Goal: Information Seeking & Learning: Learn about a topic

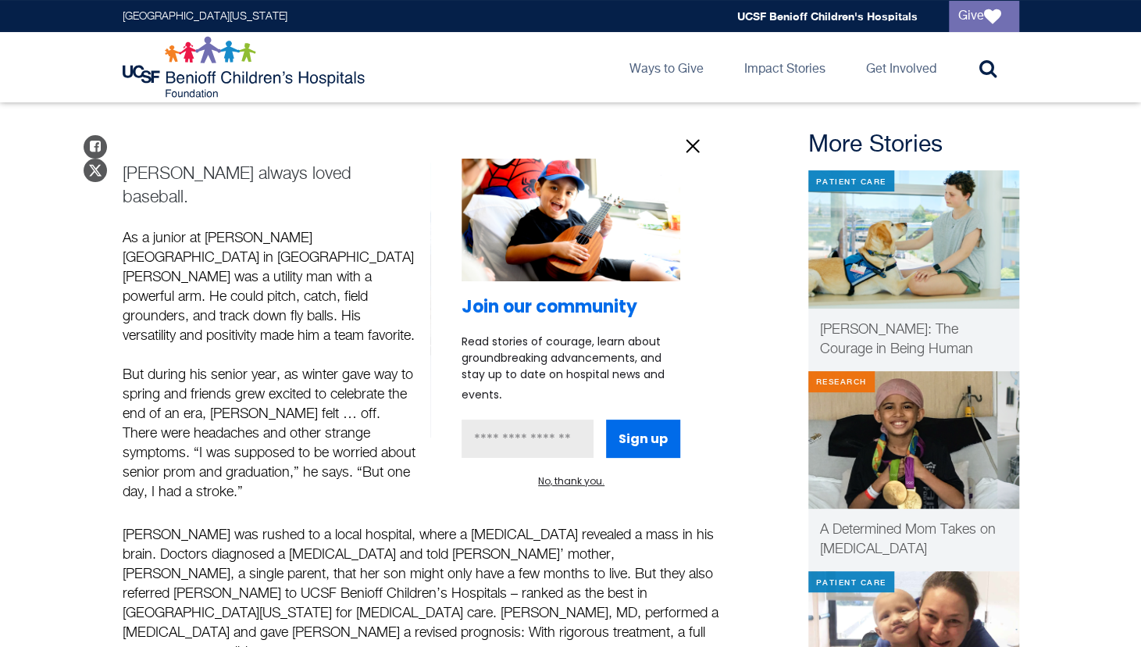
scroll to position [130, 0]
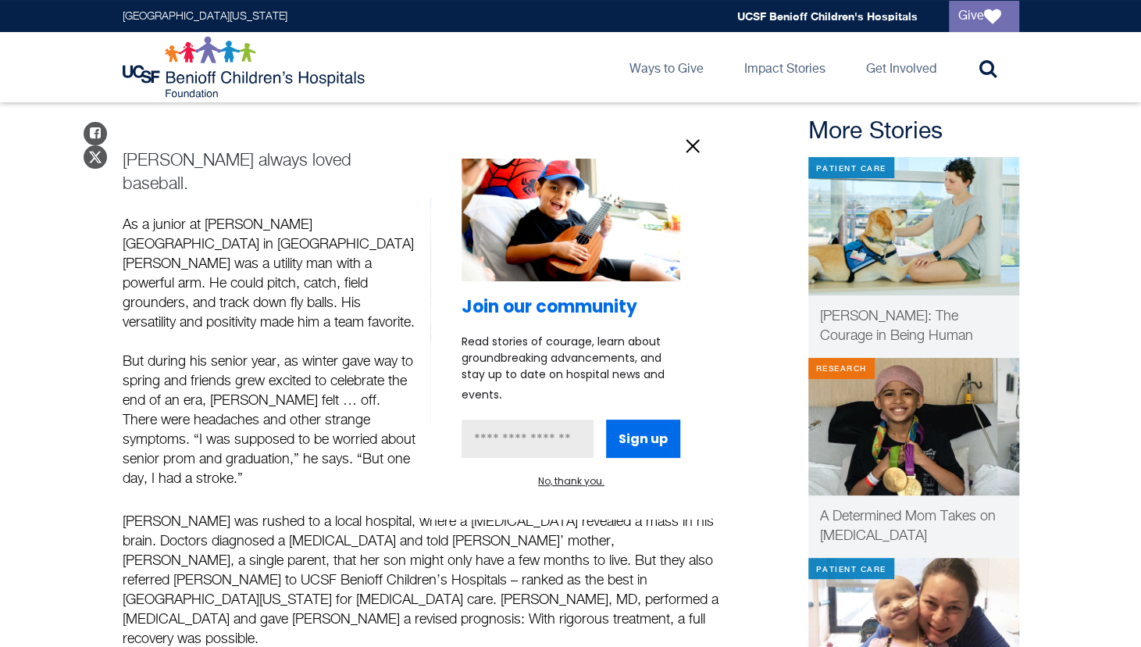
click at [697, 161] on div "Join our community Read stories of courage, learn about groundbreaking advancem…" at bounding box center [570, 323] width 281 height 392
click at [701, 148] on icon "information" at bounding box center [692, 145] width 23 height 23
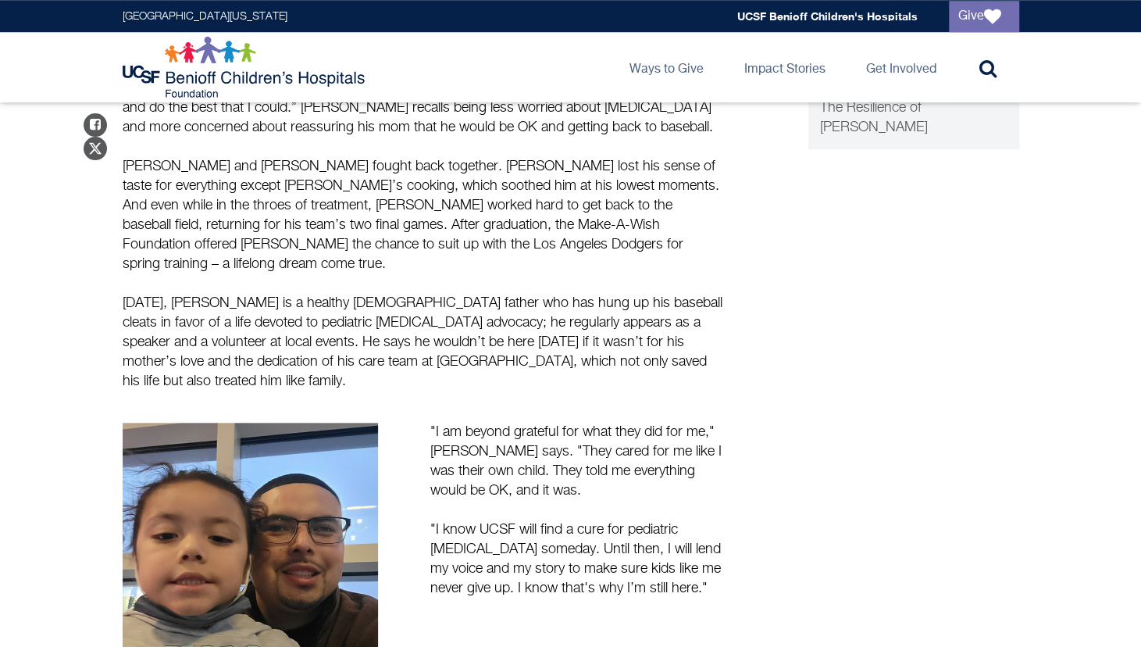
scroll to position [739, 0]
click at [70, 448] on main "Stories Never Give Up How Chris Ramirez beat cancer Share on Facebook Share on …" at bounding box center [570, 64] width 1141 height 1403
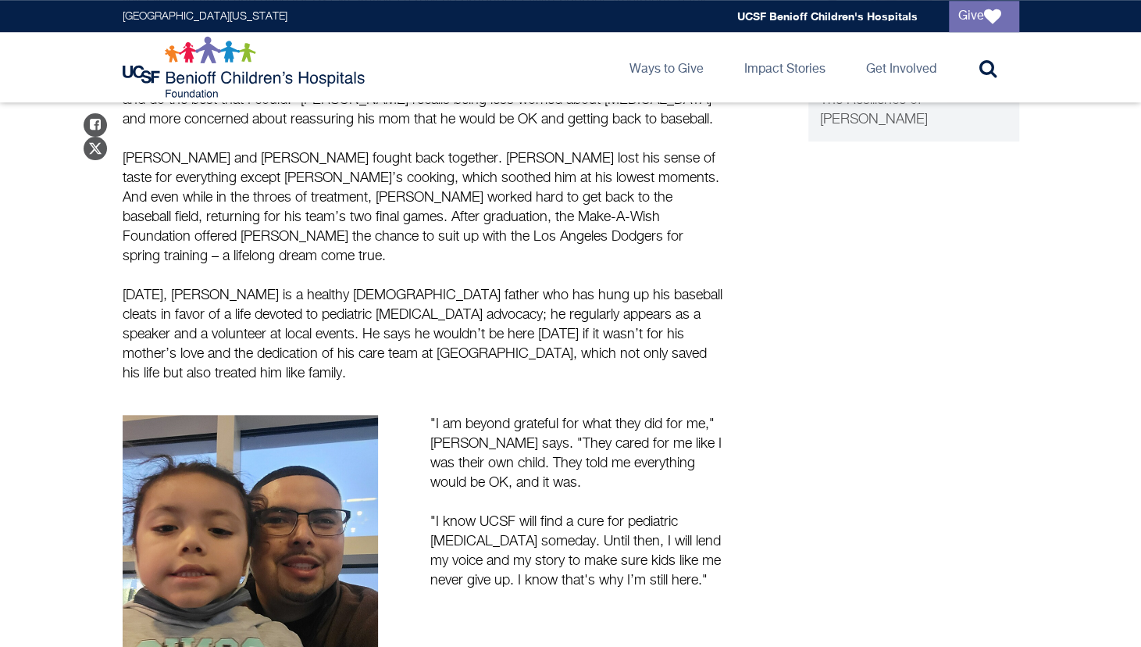
scroll to position [746, 0]
click at [77, 464] on main "Stories Never Give Up How Chris Ramirez beat cancer Share on Facebook Share on …" at bounding box center [570, 57] width 1141 height 1403
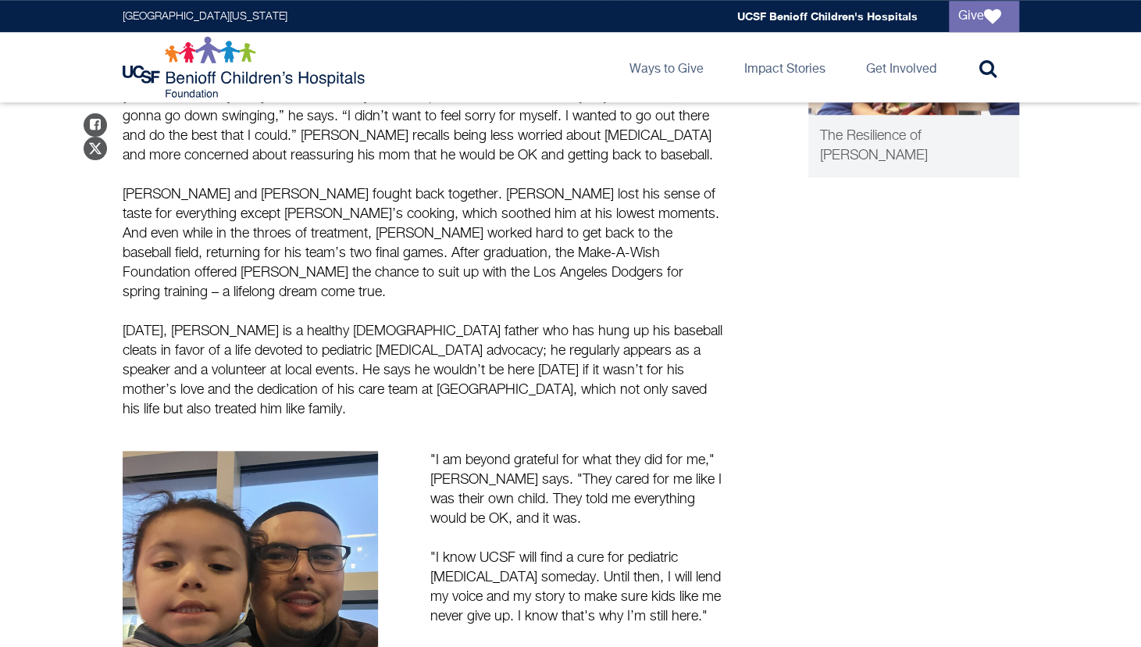
scroll to position [718, 0]
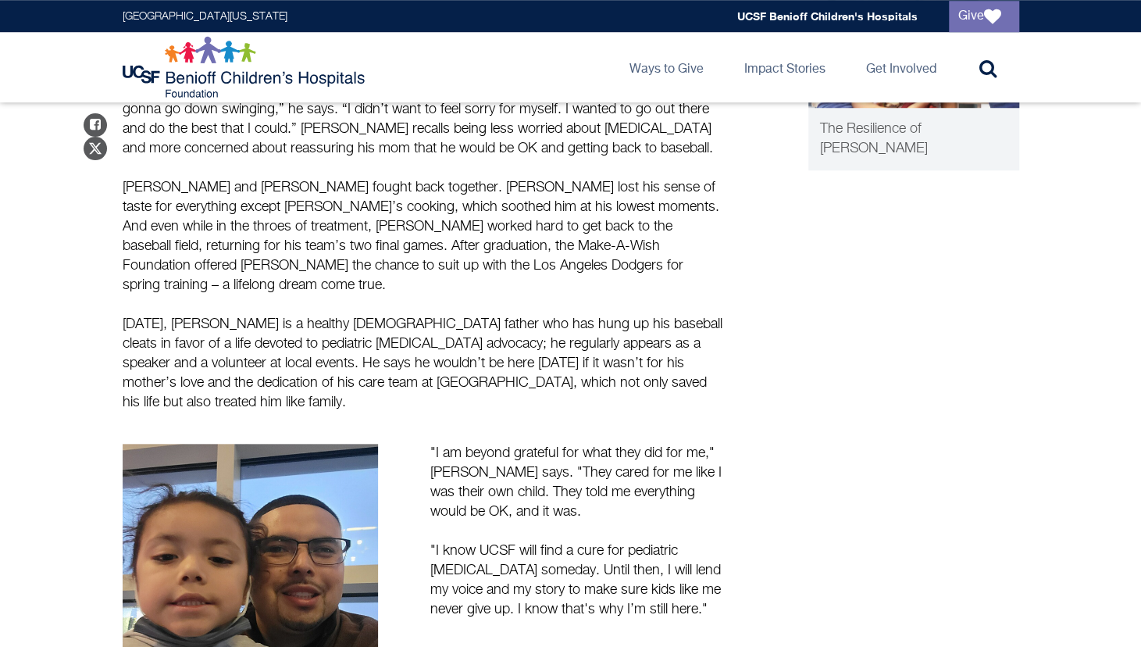
click at [520, 312] on div "Share on Facebook Share on Twitter [PERSON_NAME] always loved baseball. As a ju…" at bounding box center [423, 139] width 601 height 1219
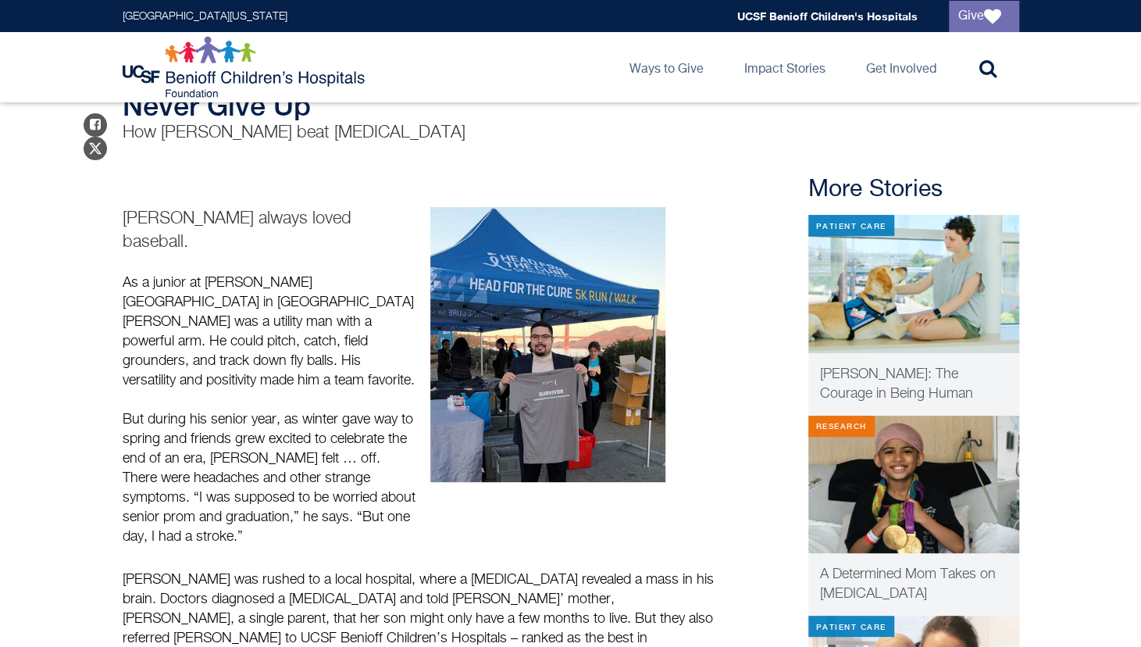
scroll to position [0, 0]
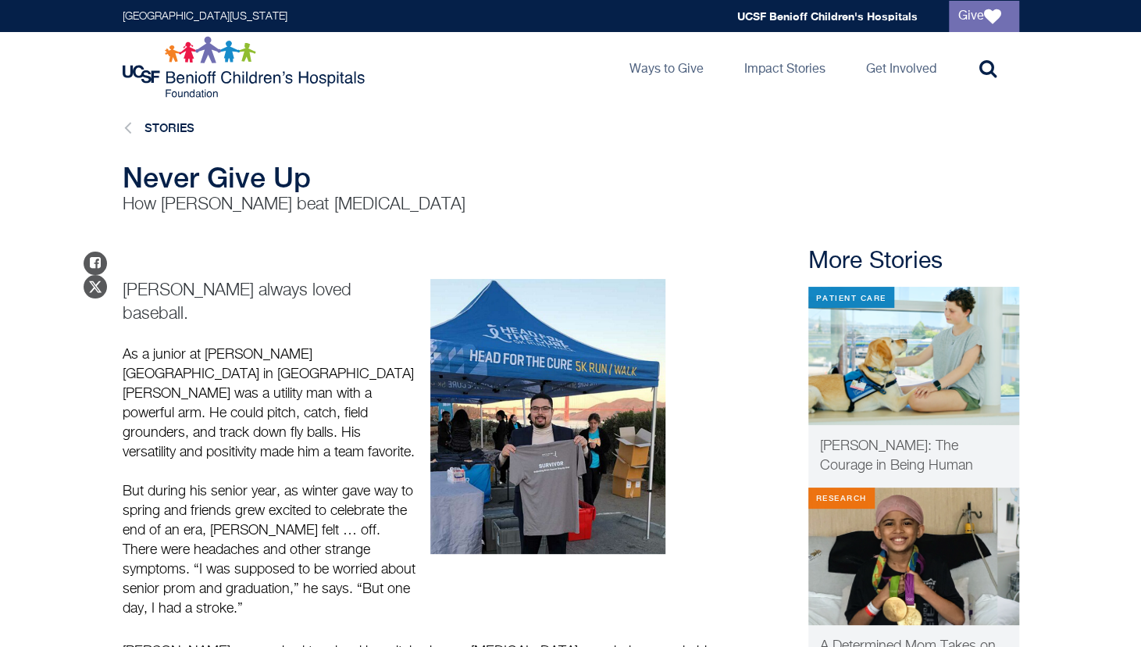
click at [312, 388] on p "As a junior at [PERSON_NAME][GEOGRAPHIC_DATA] in [GEOGRAPHIC_DATA][PERSON_NAME]…" at bounding box center [270, 403] width 294 height 117
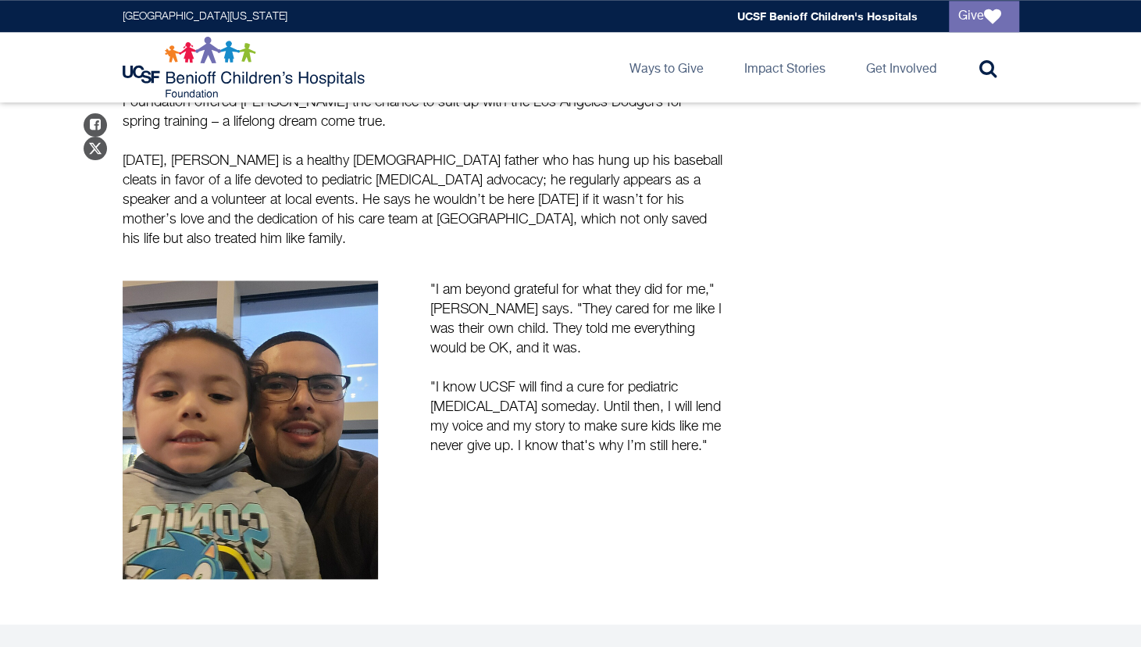
scroll to position [906, 0]
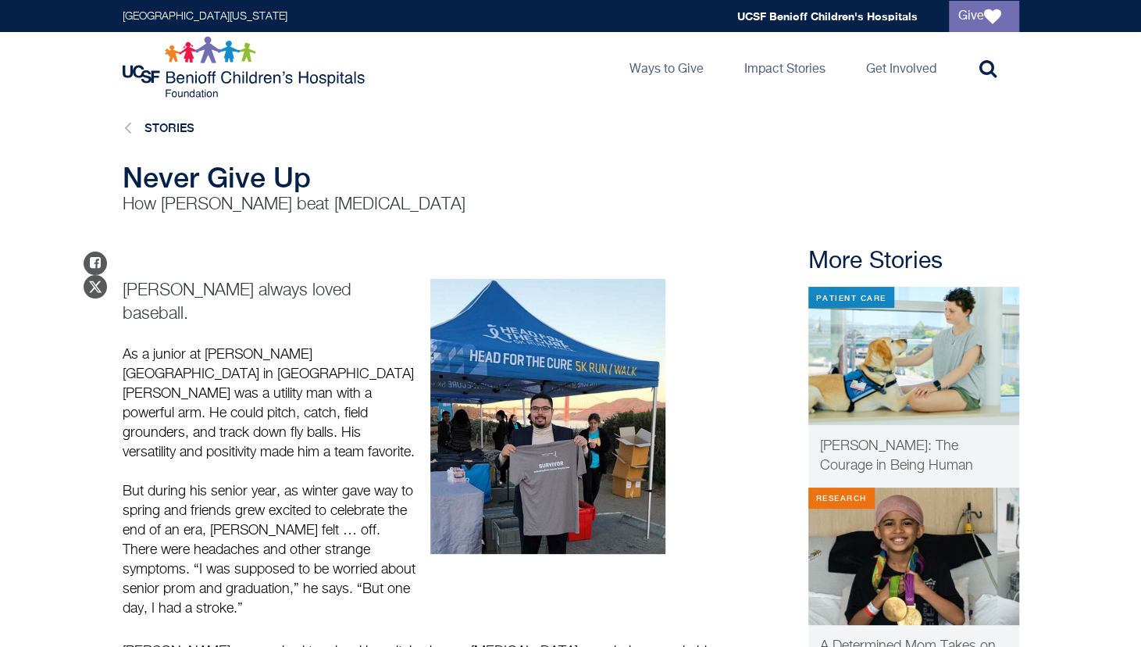
click at [325, 345] on p "As a junior at [PERSON_NAME][GEOGRAPHIC_DATA] in [GEOGRAPHIC_DATA][PERSON_NAME]…" at bounding box center [270, 403] width 294 height 117
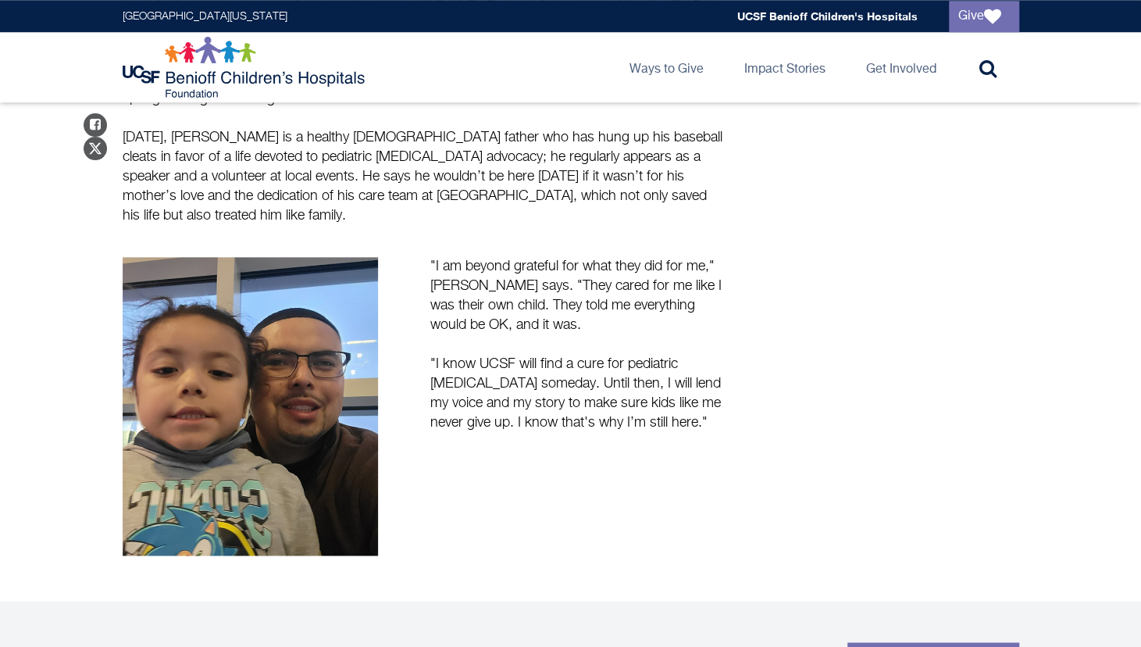
scroll to position [906, 0]
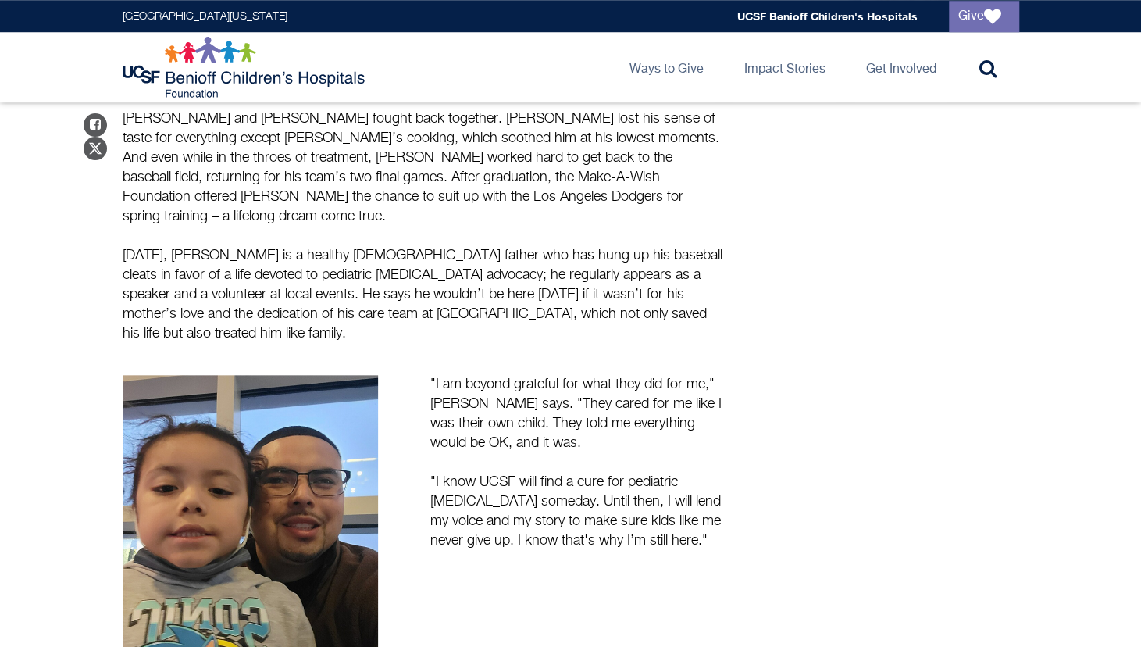
scroll to position [788, 0]
